Goal: Information Seeking & Learning: Find specific fact

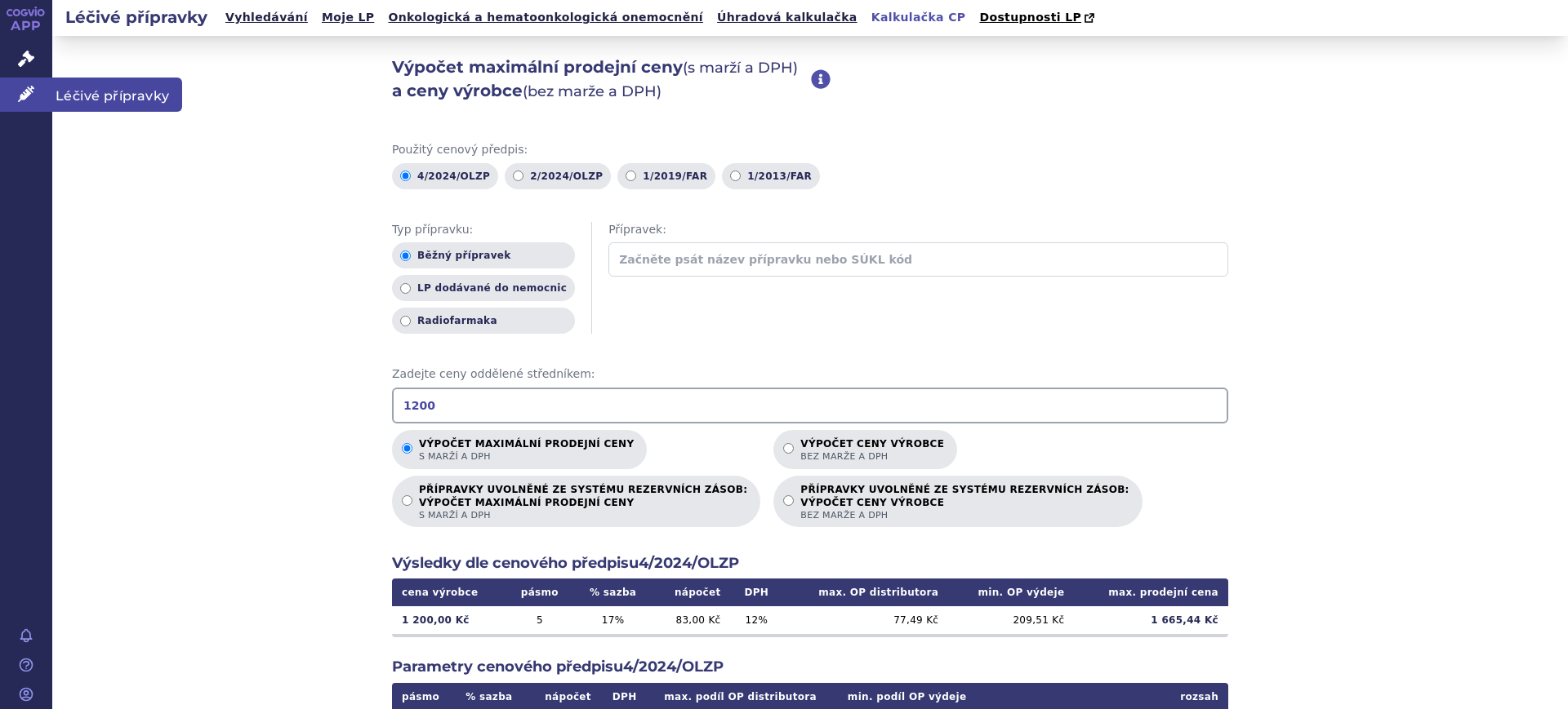
click at [43, 95] on link "Léčivé přípravky" at bounding box center [26, 94] width 52 height 34
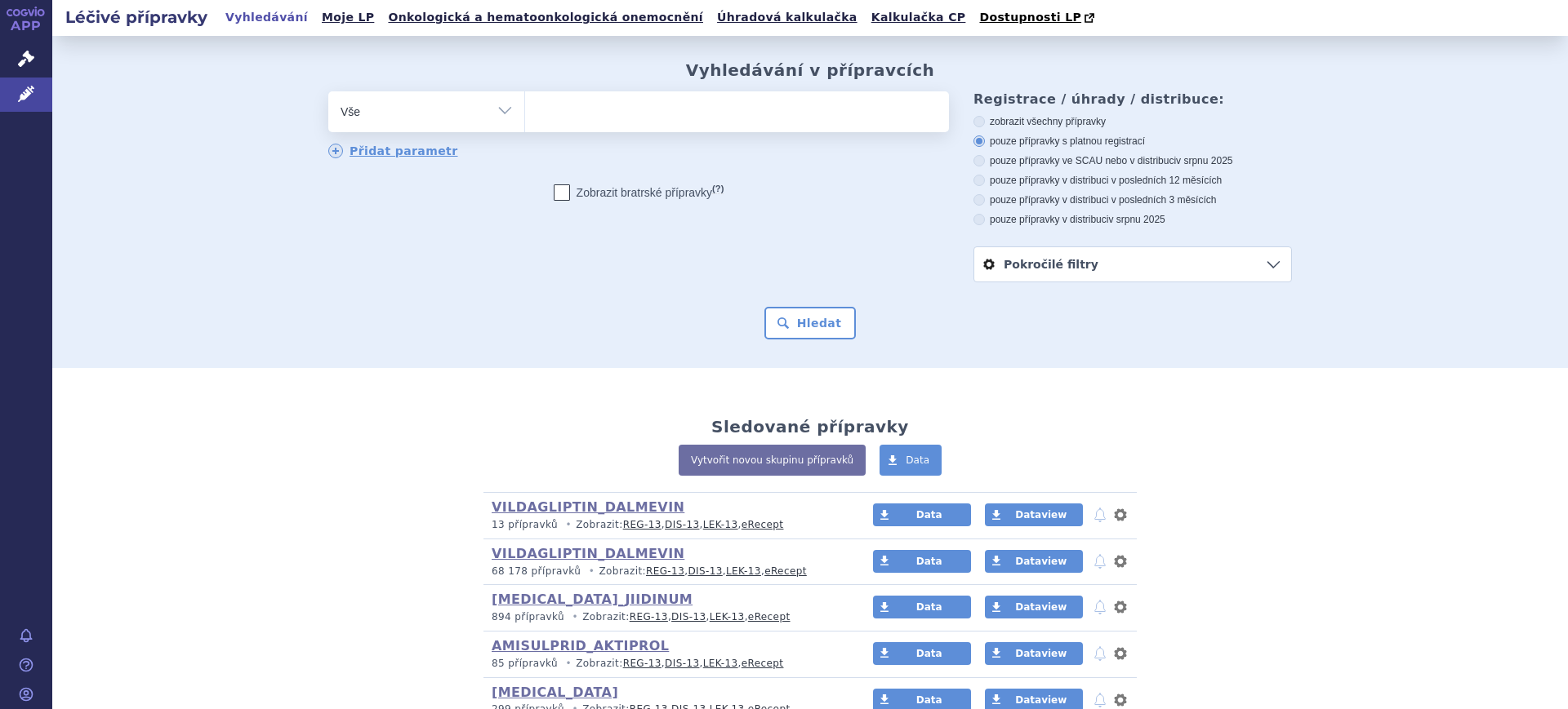
click at [460, 122] on select "Vše Přípravek/SUKL kód MAH VPOIS ATC/Aktivní látka Léková forma Síla" at bounding box center [427, 109] width 196 height 36
click at [493, 117] on select "Vše Přípravek/SUKL kód MAH VPOIS ATC/Aktivní látka Léková forma Síla" at bounding box center [427, 109] width 196 height 36
click at [505, 99] on select "Vše Přípravek/SUKL kód MAH VPOIS ATC/Aktivní látka Léková forma Síla" at bounding box center [427, 109] width 196 height 36
select select "filter-atc-group"
click at [329, 92] on select "Vše Přípravek/SUKL kód MAH VPOIS ATC/Aktivní látka Léková forma Síla" at bounding box center [427, 109] width 196 height 36
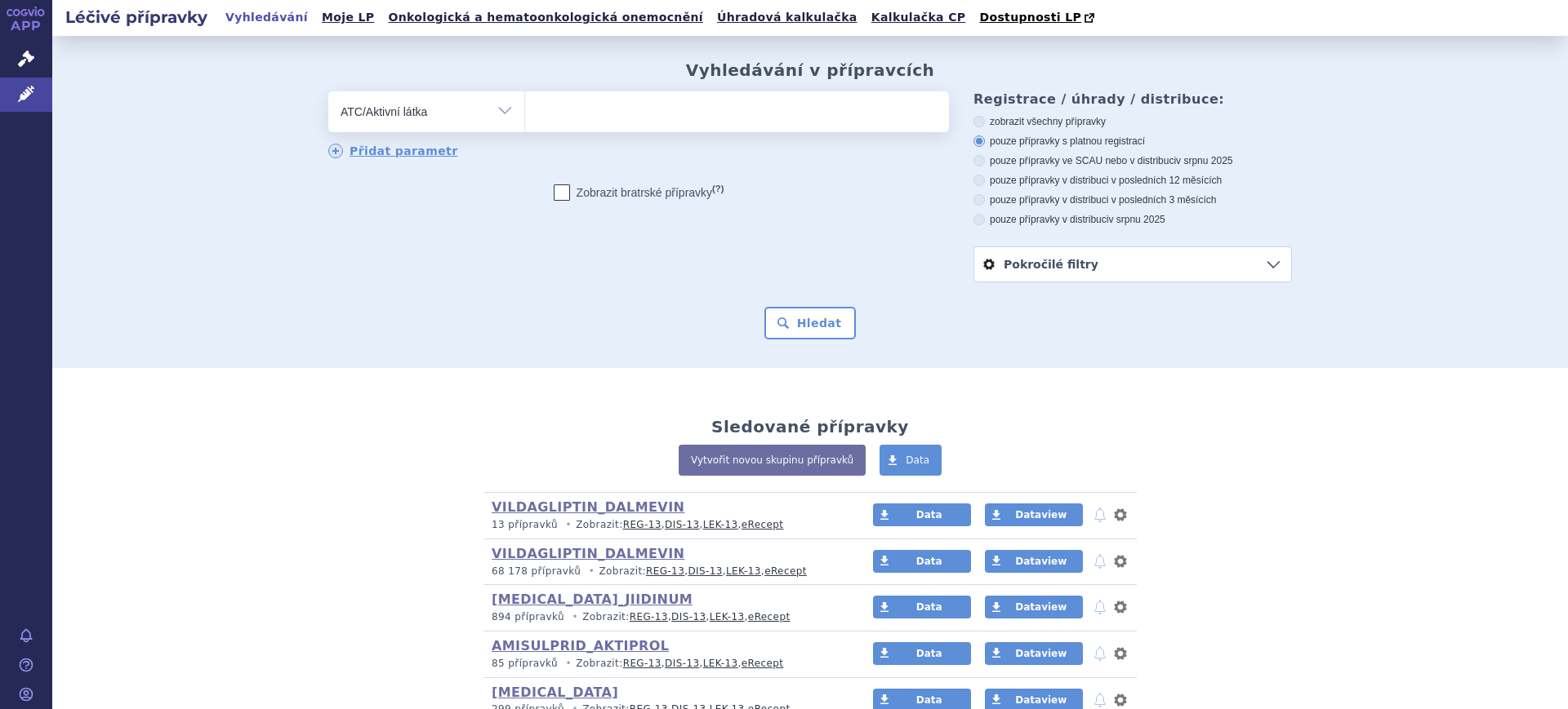
drag, startPoint x: 656, startPoint y: 110, endPoint x: 715, endPoint y: 30, distance: 99.4
click at [657, 110] on ul at bounding box center [737, 108] width 424 height 34
click at [525, 110] on select at bounding box center [524, 111] width 1 height 41
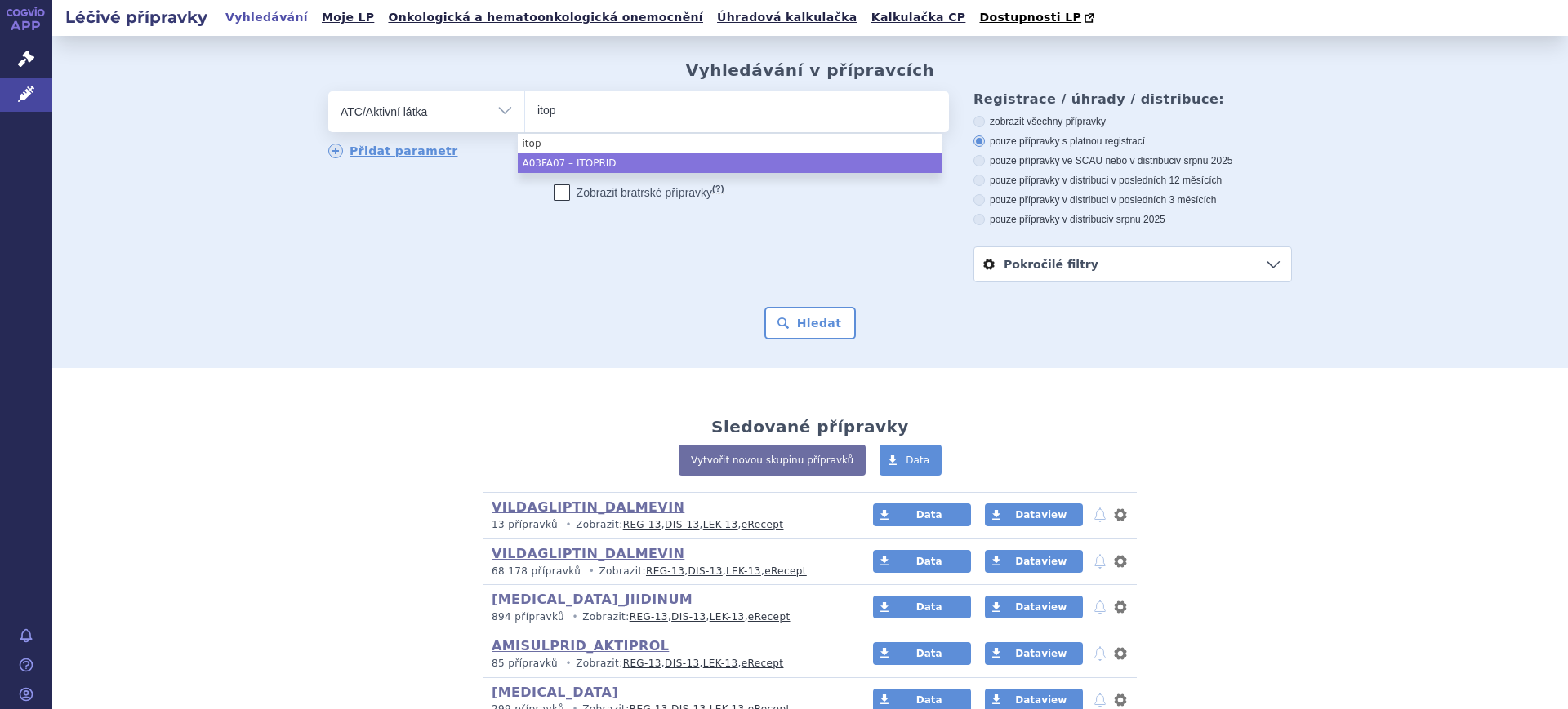
type input "itop"
select select "A03FA07"
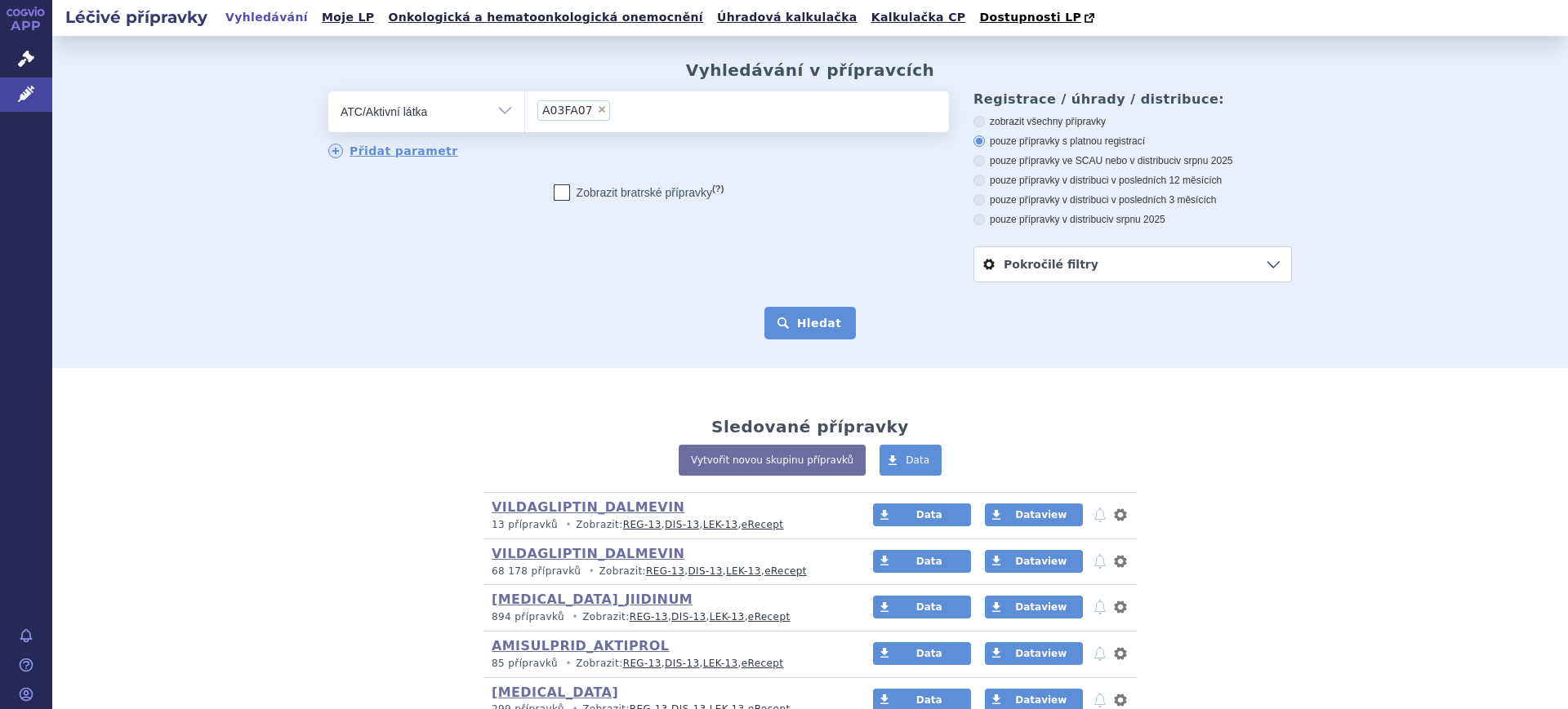
click at [780, 324] on button "Hledat" at bounding box center [810, 323] width 92 height 32
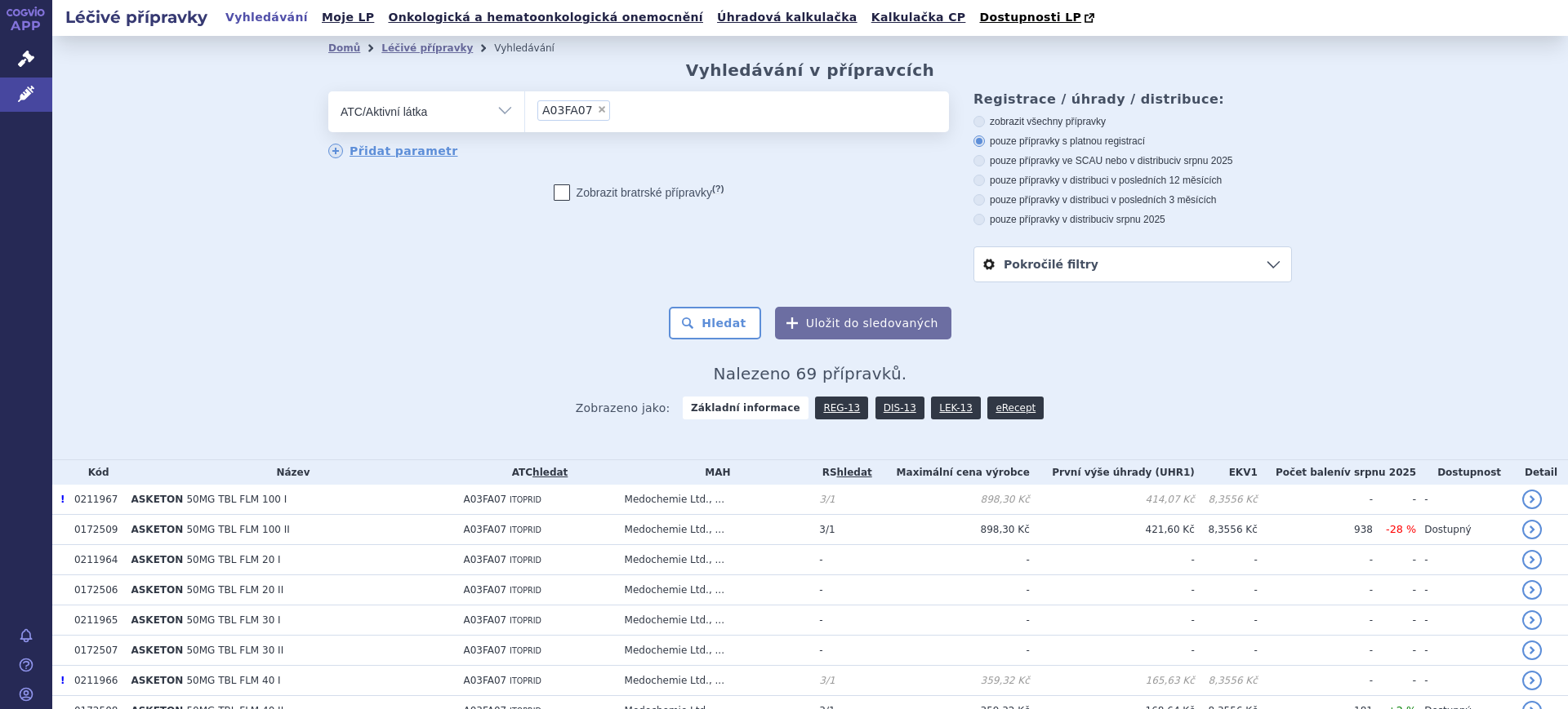
click at [883, 406] on link "DIS-13" at bounding box center [900, 407] width 49 height 23
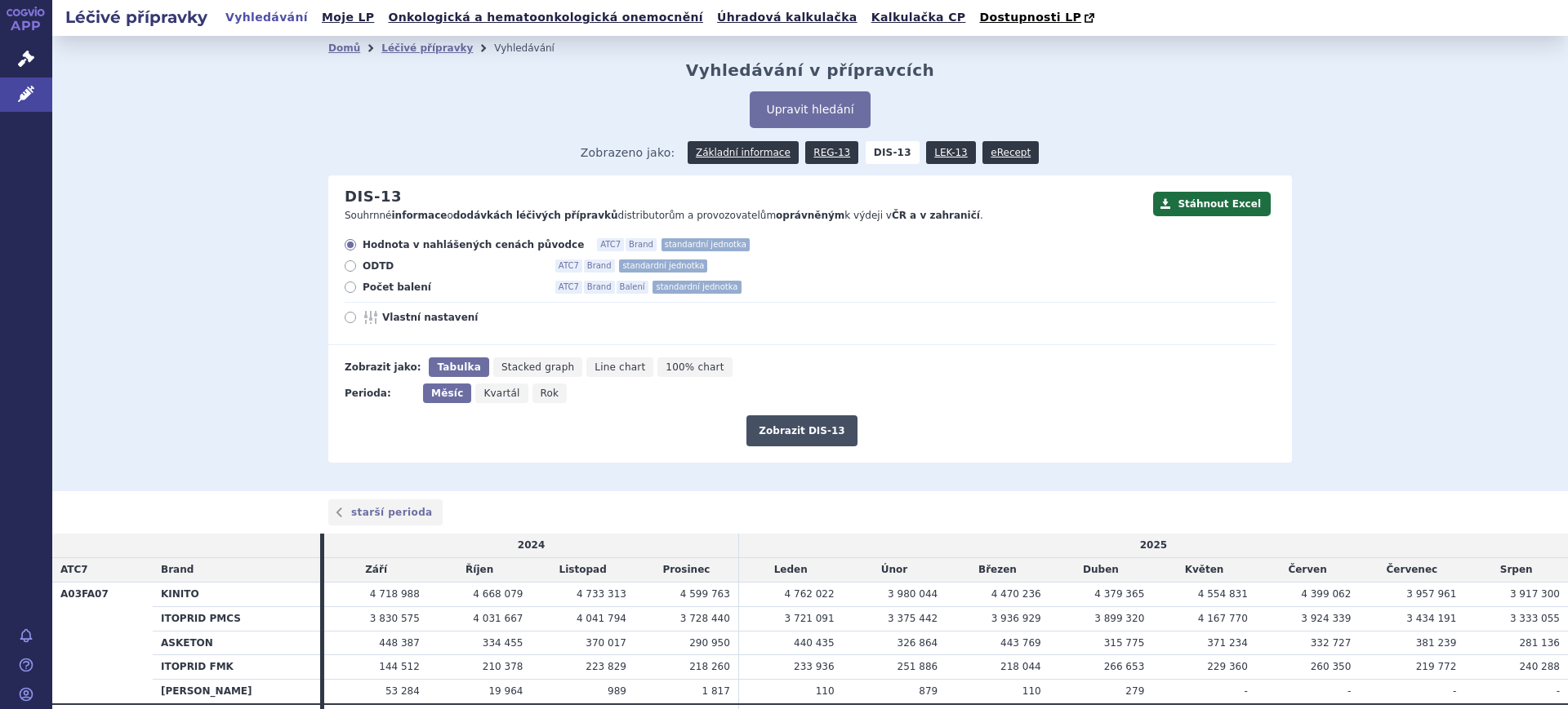
click at [798, 427] on button "Zobrazit DIS-13" at bounding box center [802, 431] width 110 height 31
click at [20, 100] on icon at bounding box center [26, 93] width 17 height 17
